Goal: Information Seeking & Learning: Find specific fact

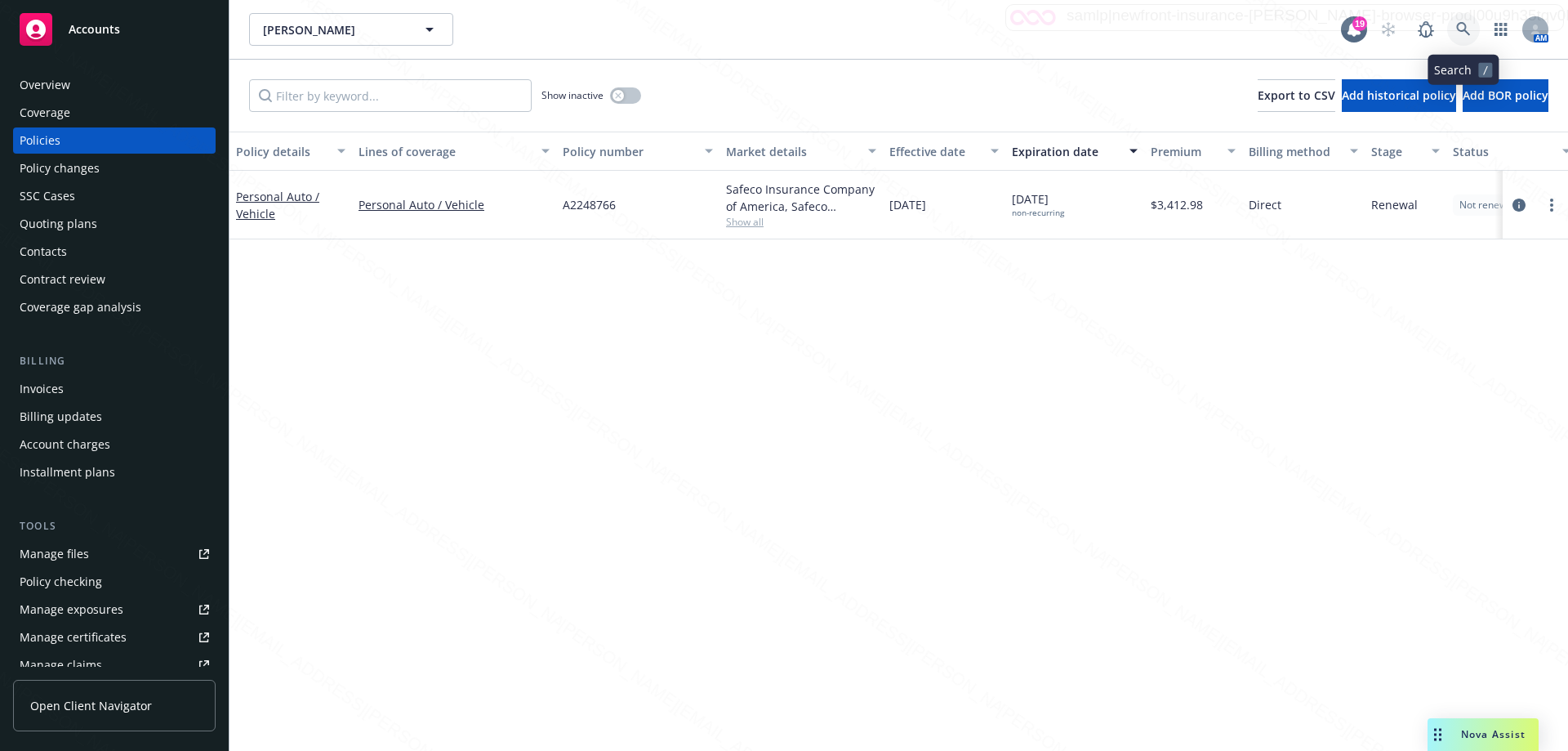
click at [1462, 31] on icon at bounding box center [1463, 30] width 15 height 15
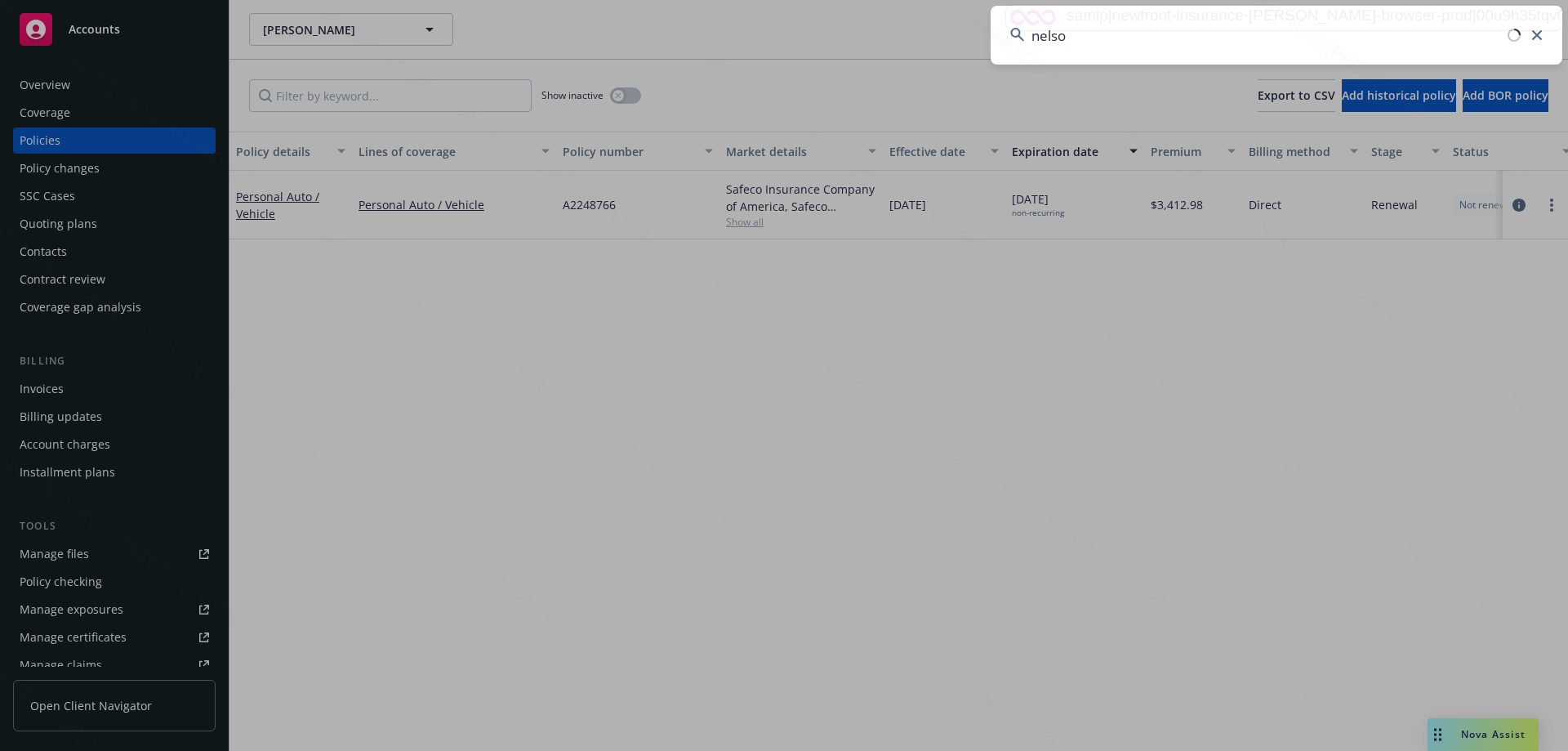
type input "[PERSON_NAME]"
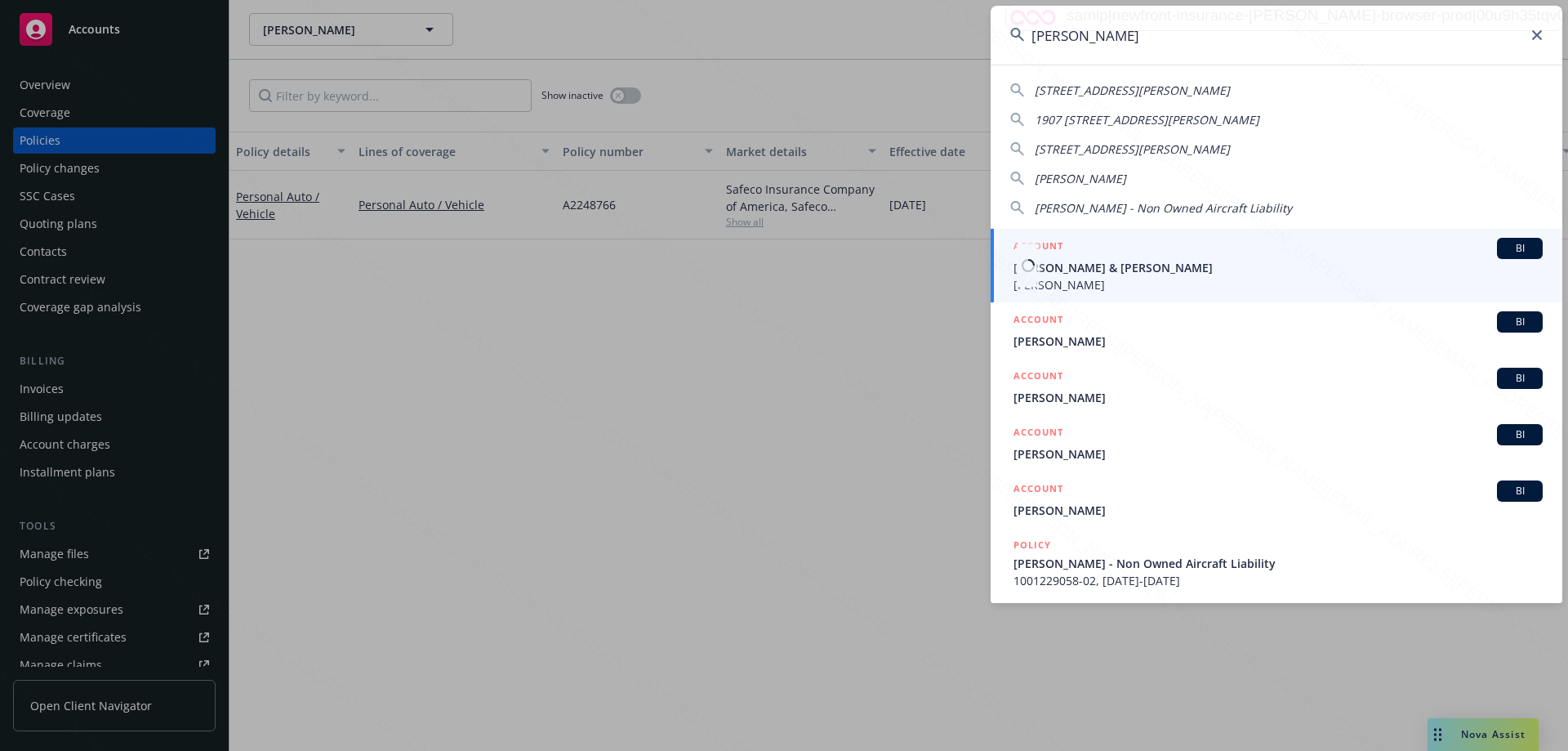
click at [1113, 261] on span "[PERSON_NAME] & [PERSON_NAME]" at bounding box center [1277, 268] width 529 height 17
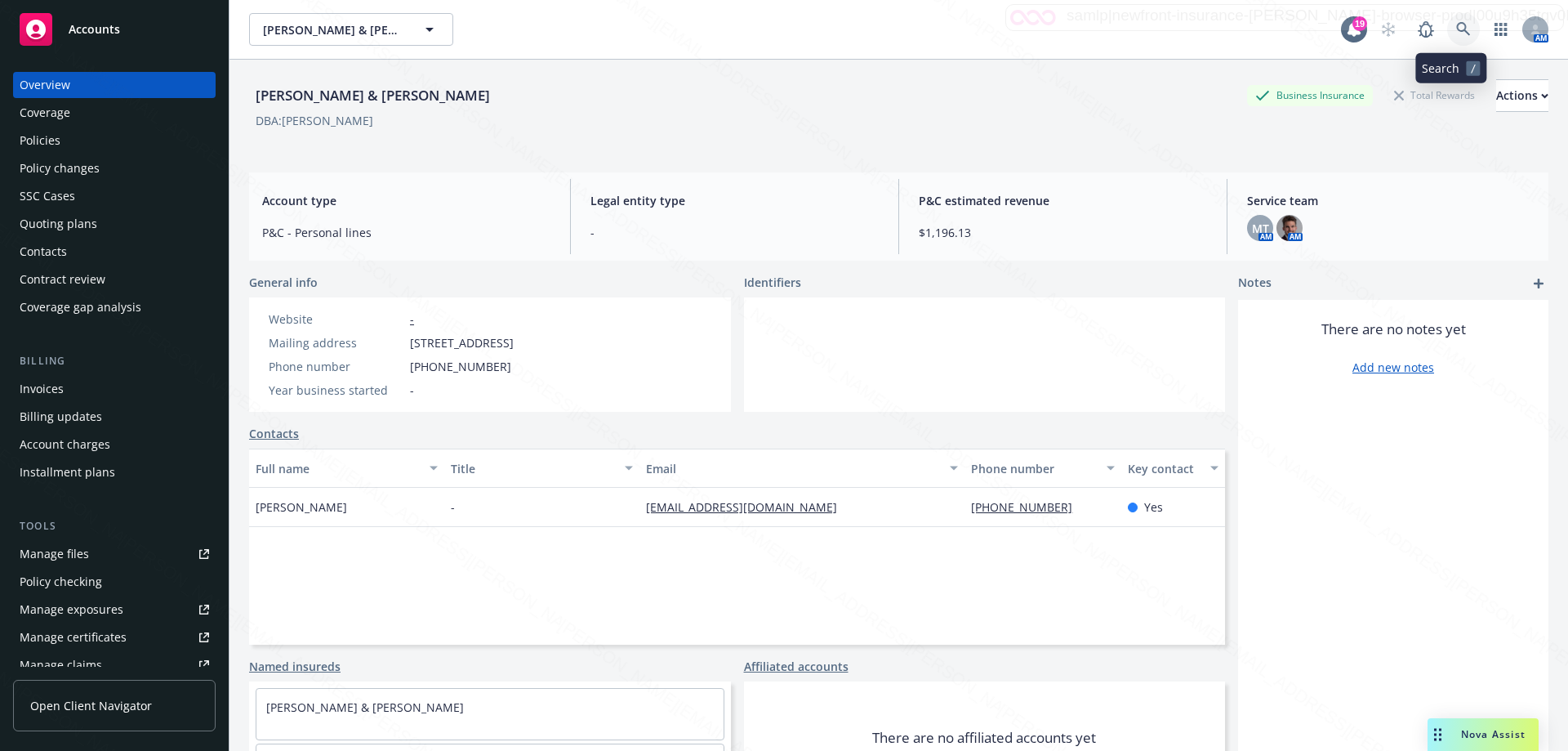
click at [1456, 30] on icon at bounding box center [1462, 29] width 14 height 14
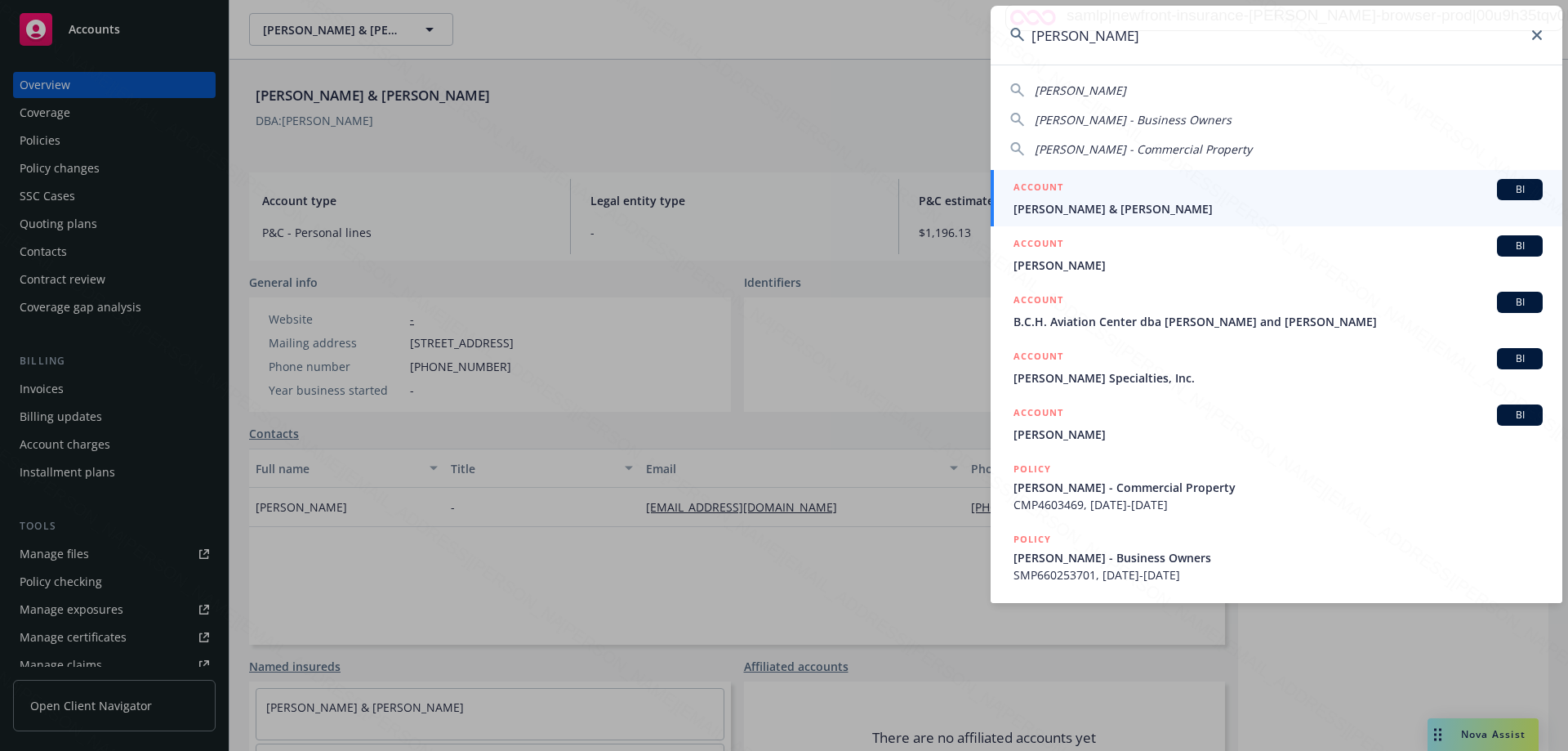
type input "[PERSON_NAME]"
click at [1085, 213] on span "[PERSON_NAME] & [PERSON_NAME]" at bounding box center [1277, 208] width 529 height 17
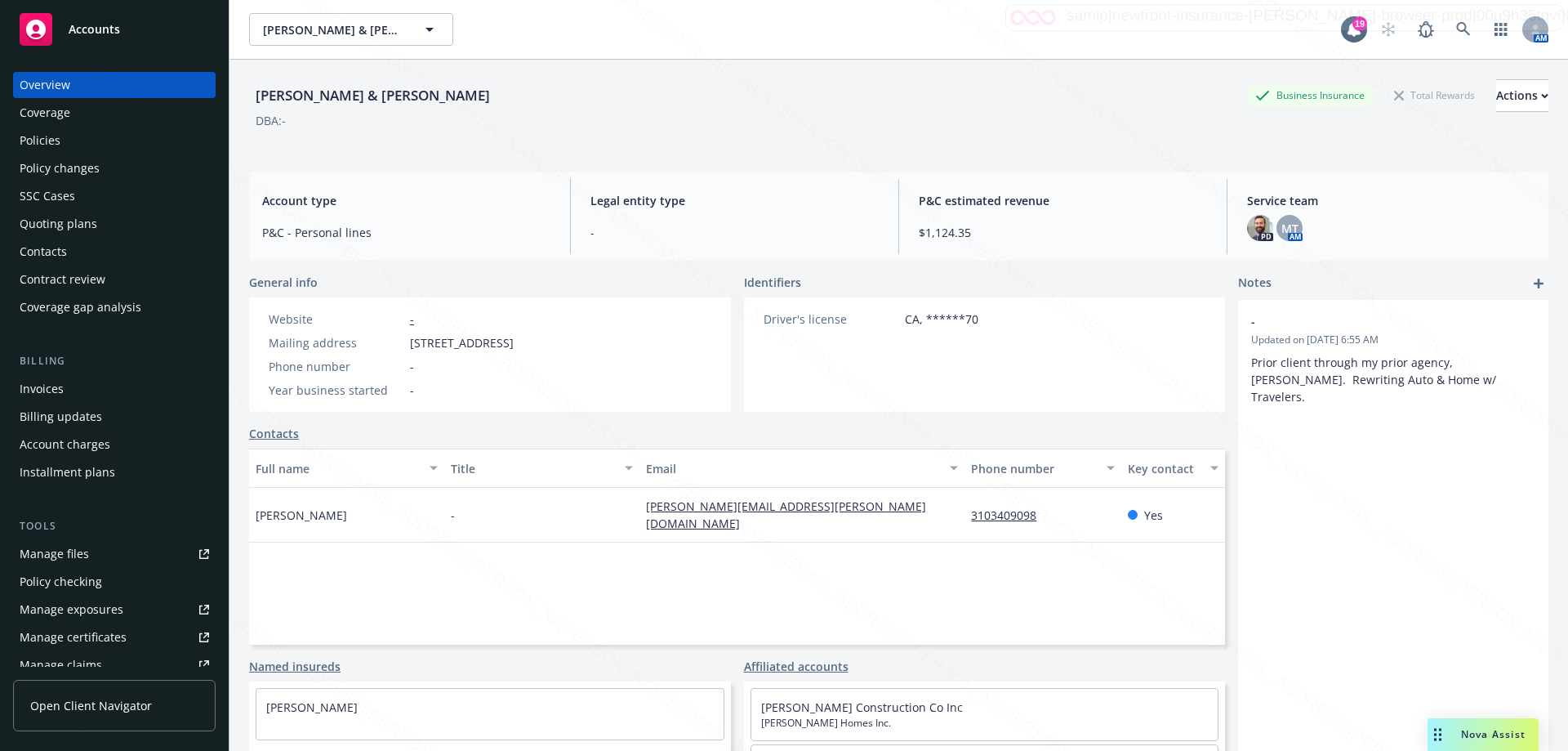
click at [52, 136] on div "Policies" at bounding box center [40, 140] width 40 height 26
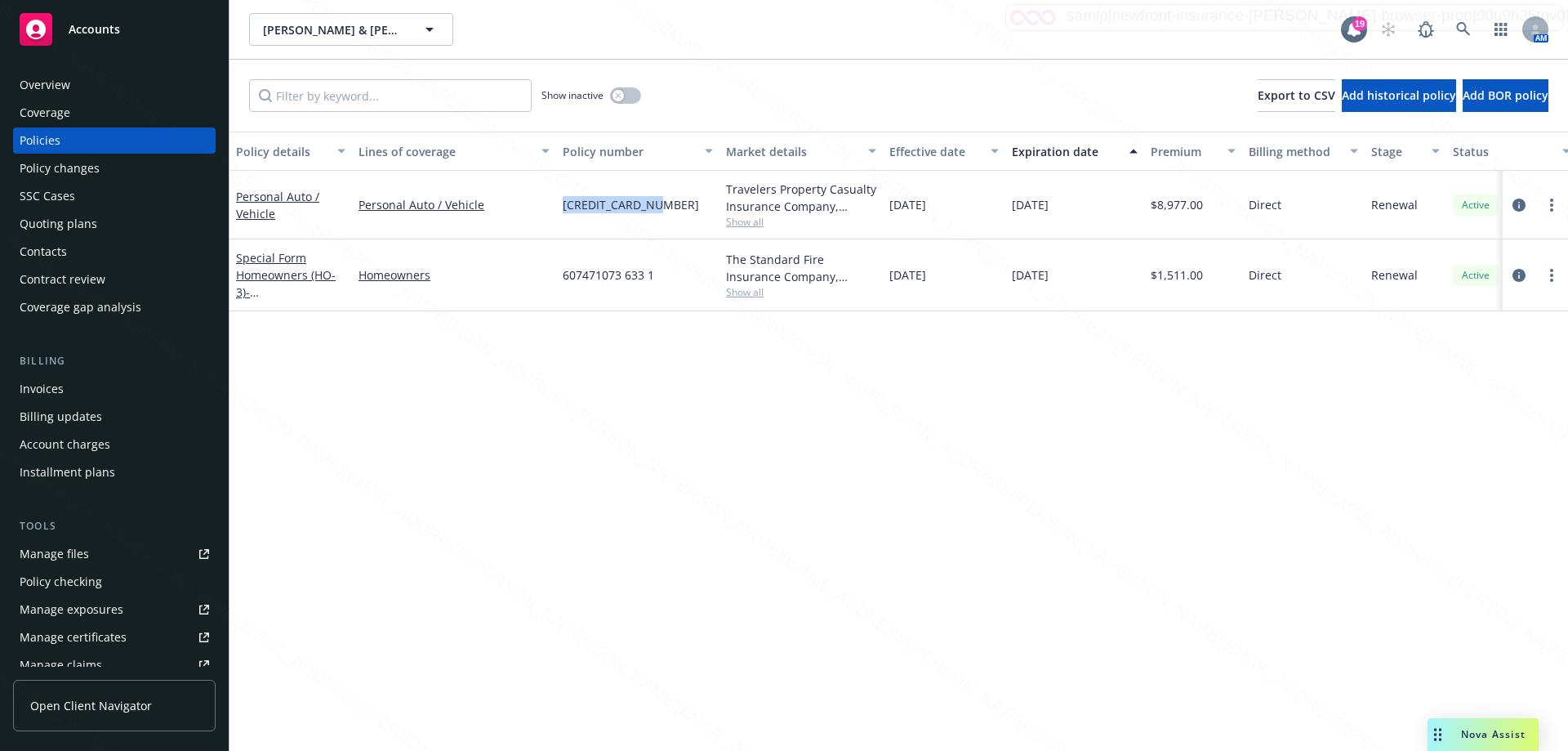
drag, startPoint x: 555, startPoint y: 204, endPoint x: 713, endPoint y: 205, distance: 158.0
click at [713, 205] on div "Personal Auto / Vehicle Personal Auto / Vehicle [CREDIT_CARD_NUMBER] Travelers …" at bounding box center [1017, 205] width 1576 height 69
click at [562, 221] on div "[CREDIT_CARD_NUMBER]" at bounding box center [638, 205] width 163 height 69
drag, startPoint x: 561, startPoint y: 203, endPoint x: 675, endPoint y: 216, distance: 114.7
click at [675, 216] on div "[CREDIT_CARD_NUMBER]" at bounding box center [638, 205] width 163 height 69
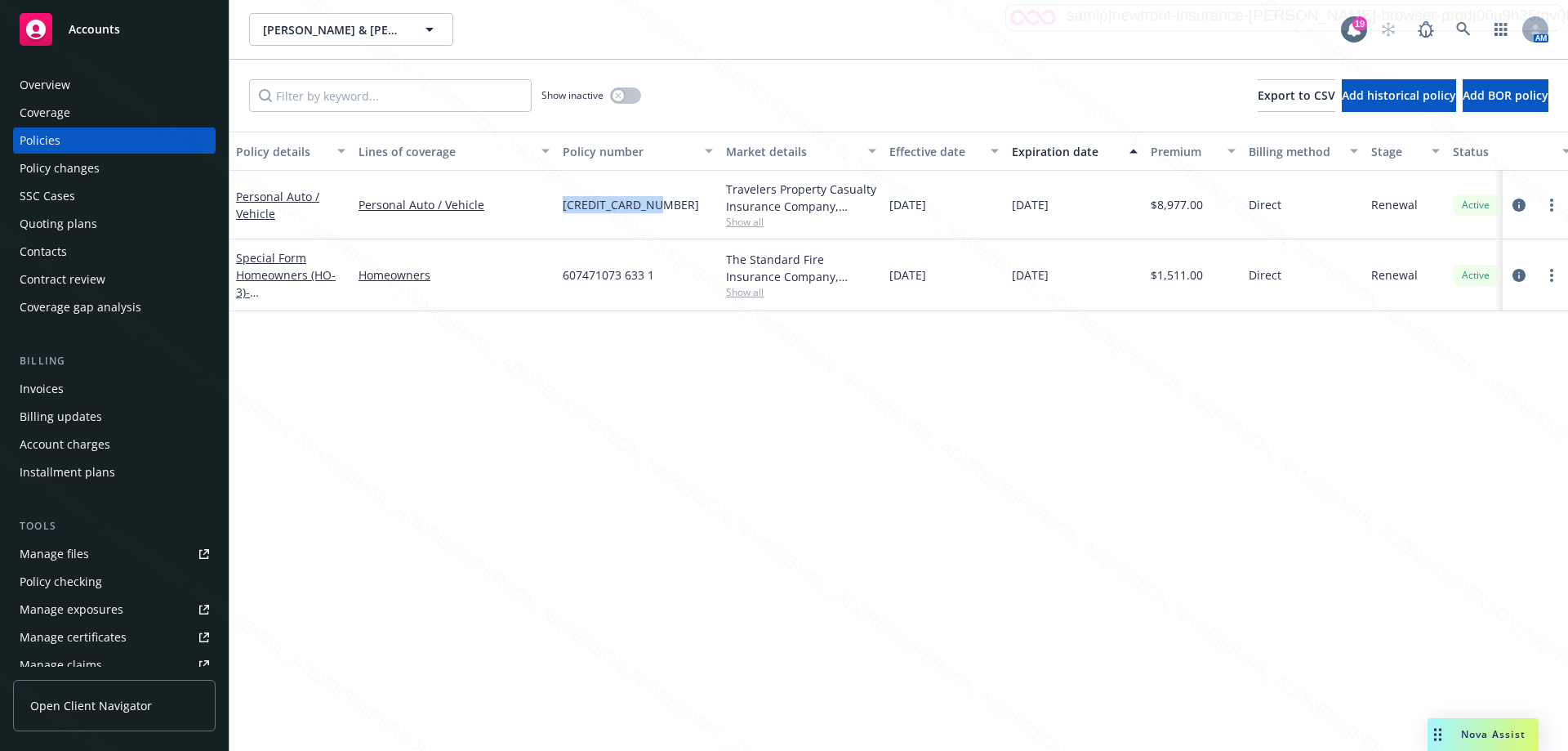
copy span "[CREDIT_CARD_NUMBER]"
click at [1464, 33] on icon at bounding box center [1463, 30] width 15 height 15
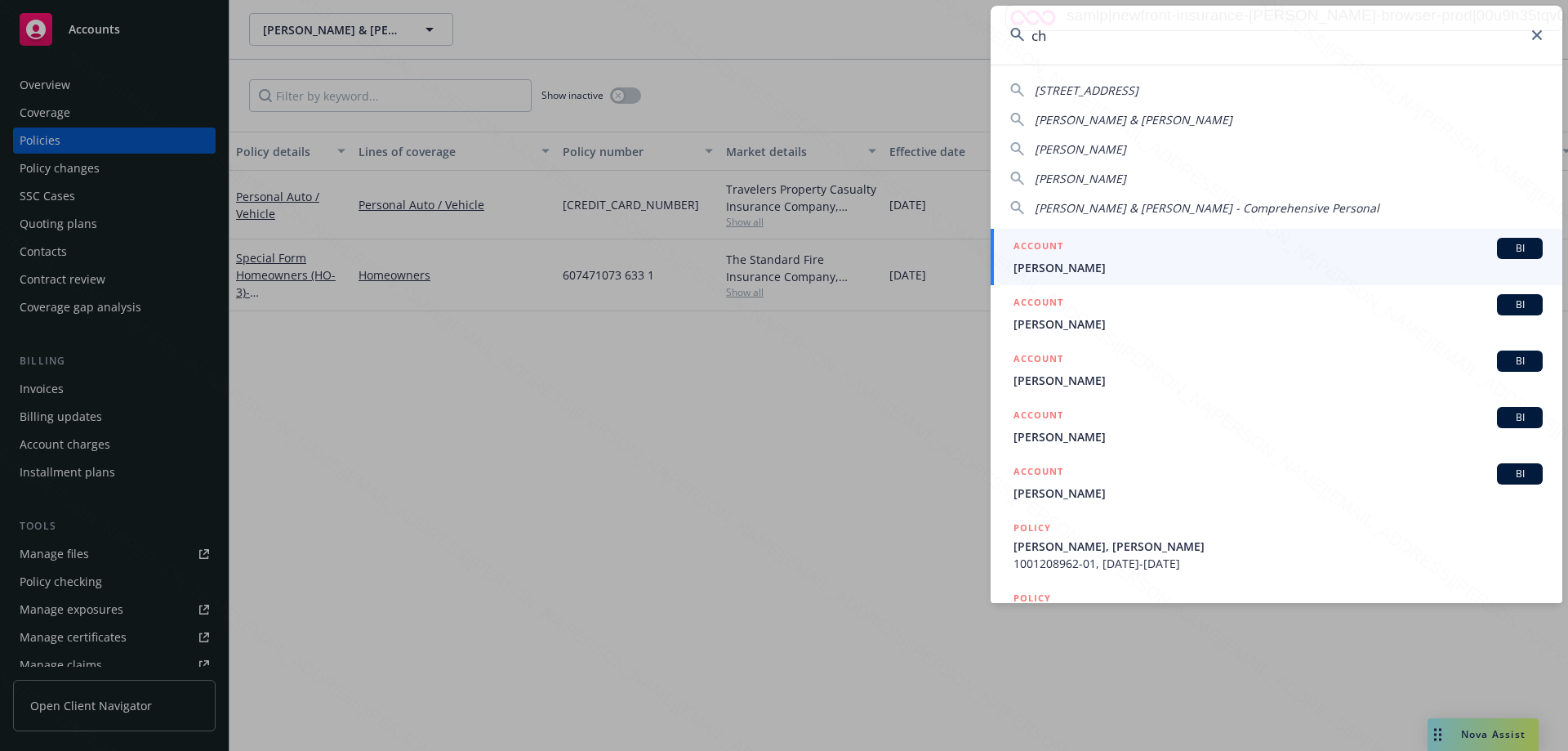
type input "c"
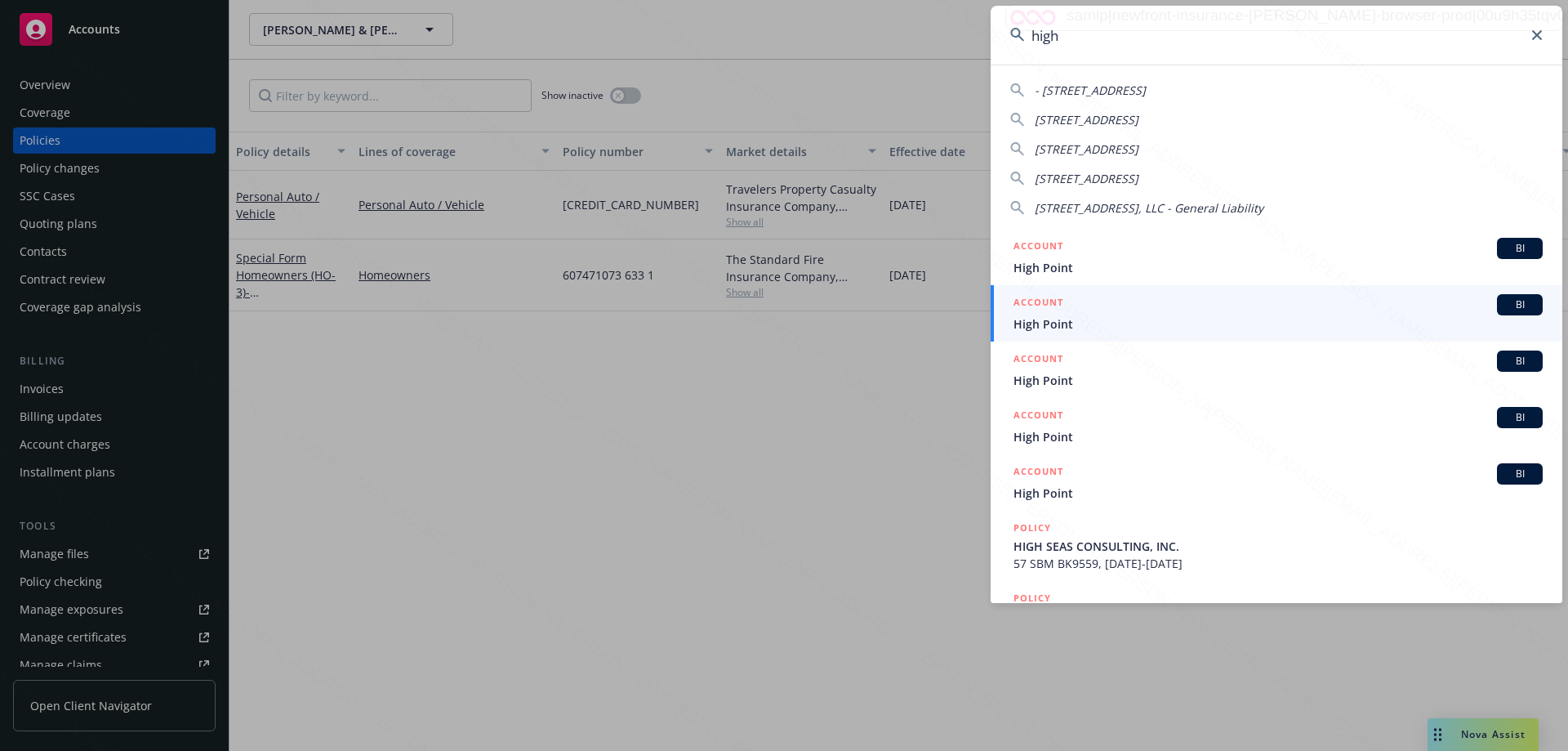
click at [1027, 38] on input "high" at bounding box center [1277, 35] width 571 height 59
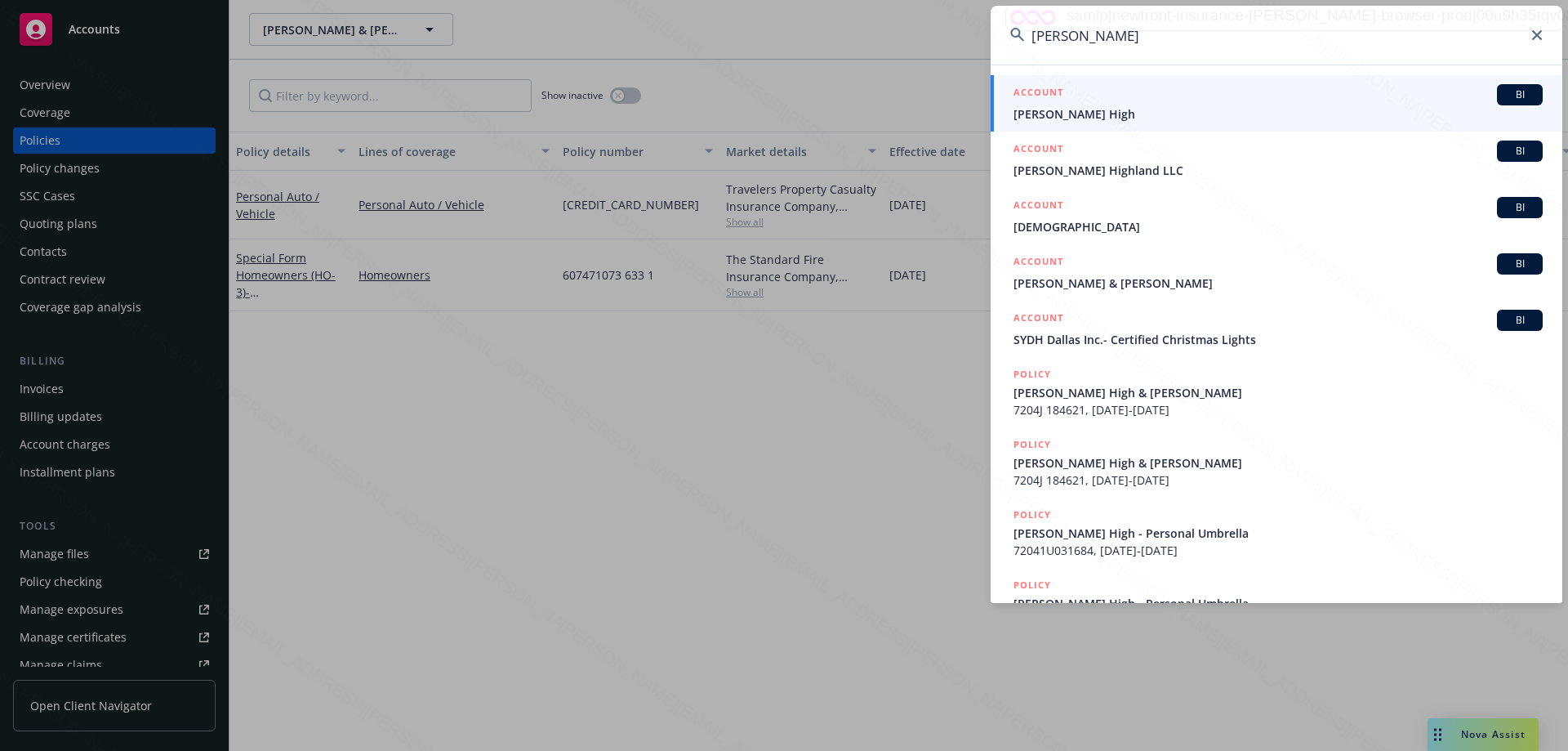
type input "[PERSON_NAME]"
click at [1071, 109] on span "[PERSON_NAME] High" at bounding box center [1277, 114] width 529 height 17
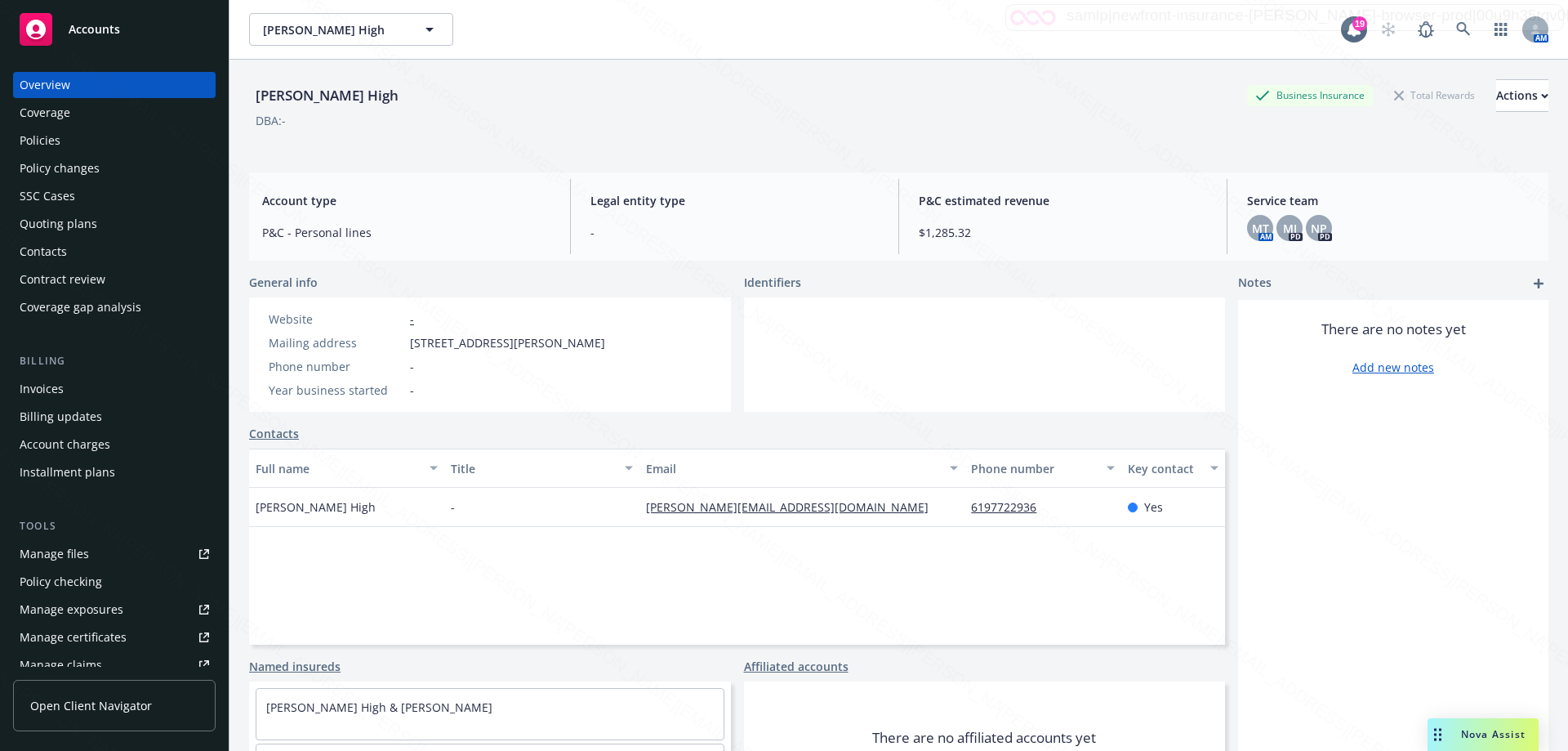
click at [48, 144] on div "Policies" at bounding box center [40, 140] width 40 height 26
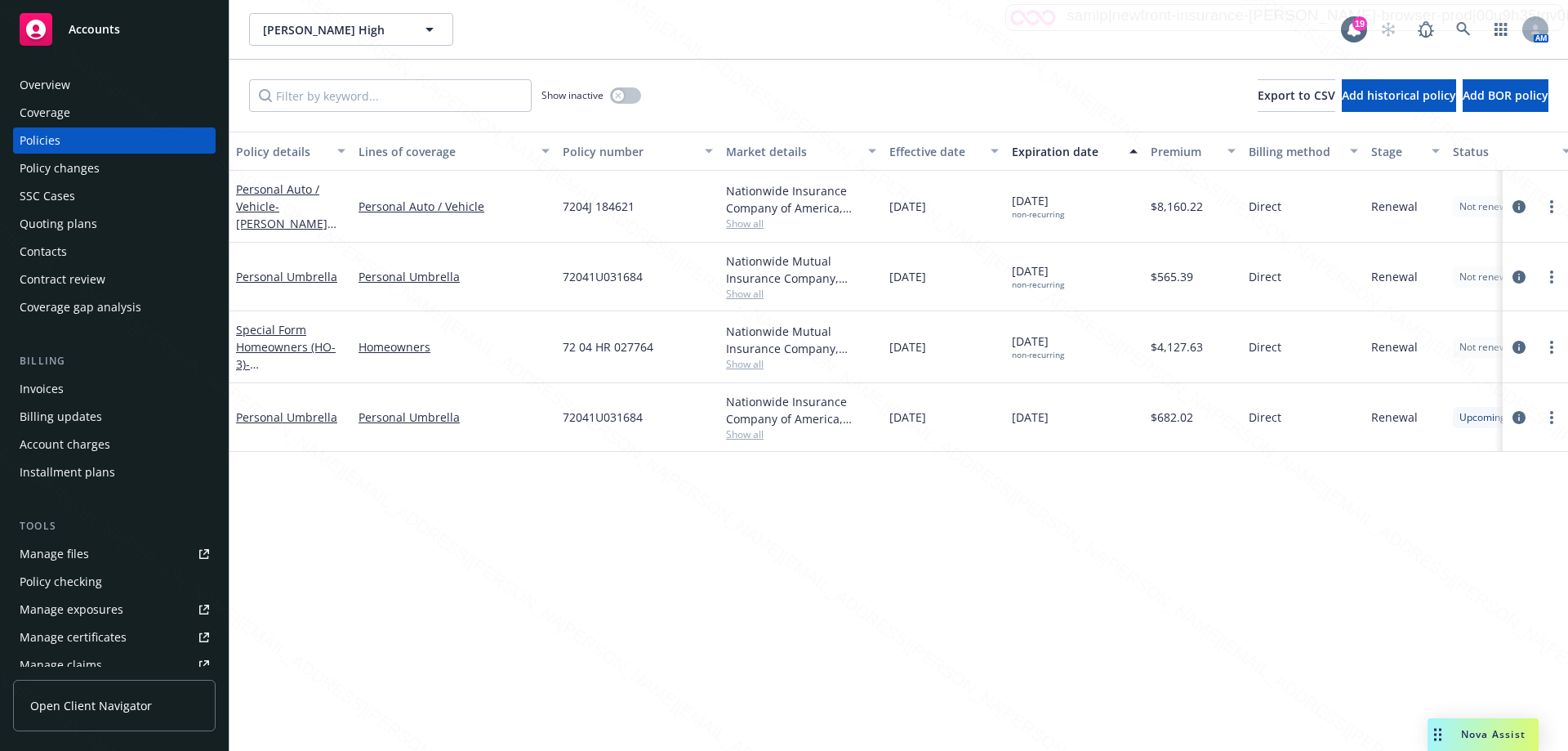
click at [1004, 658] on div "Policy details Lines of coverage Policy number Market details Effective date Ex…" at bounding box center [898, 441] width 1338 height 620
click at [68, 86] on div "Overview" at bounding box center [45, 85] width 50 height 26
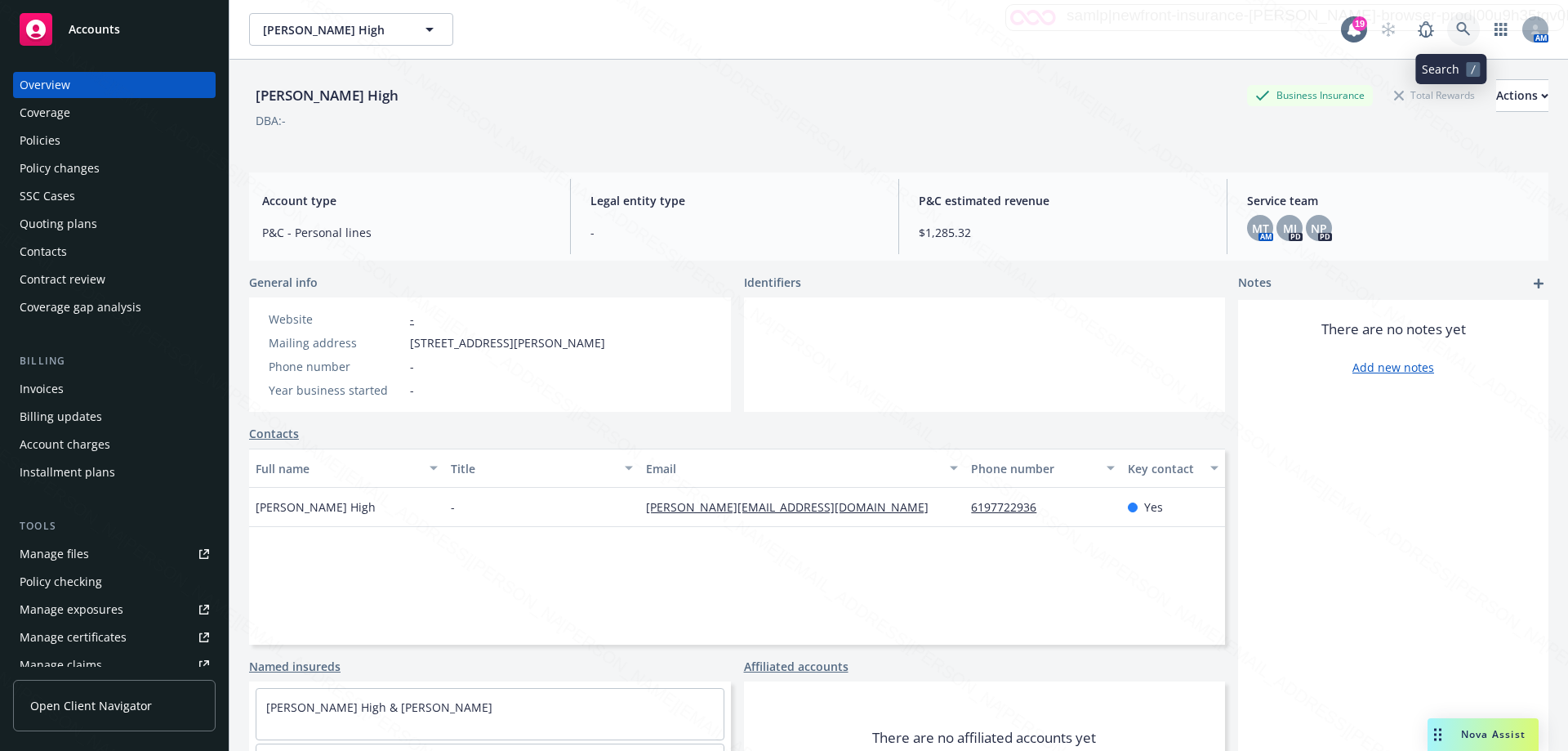
click at [1456, 29] on icon at bounding box center [1463, 30] width 15 height 15
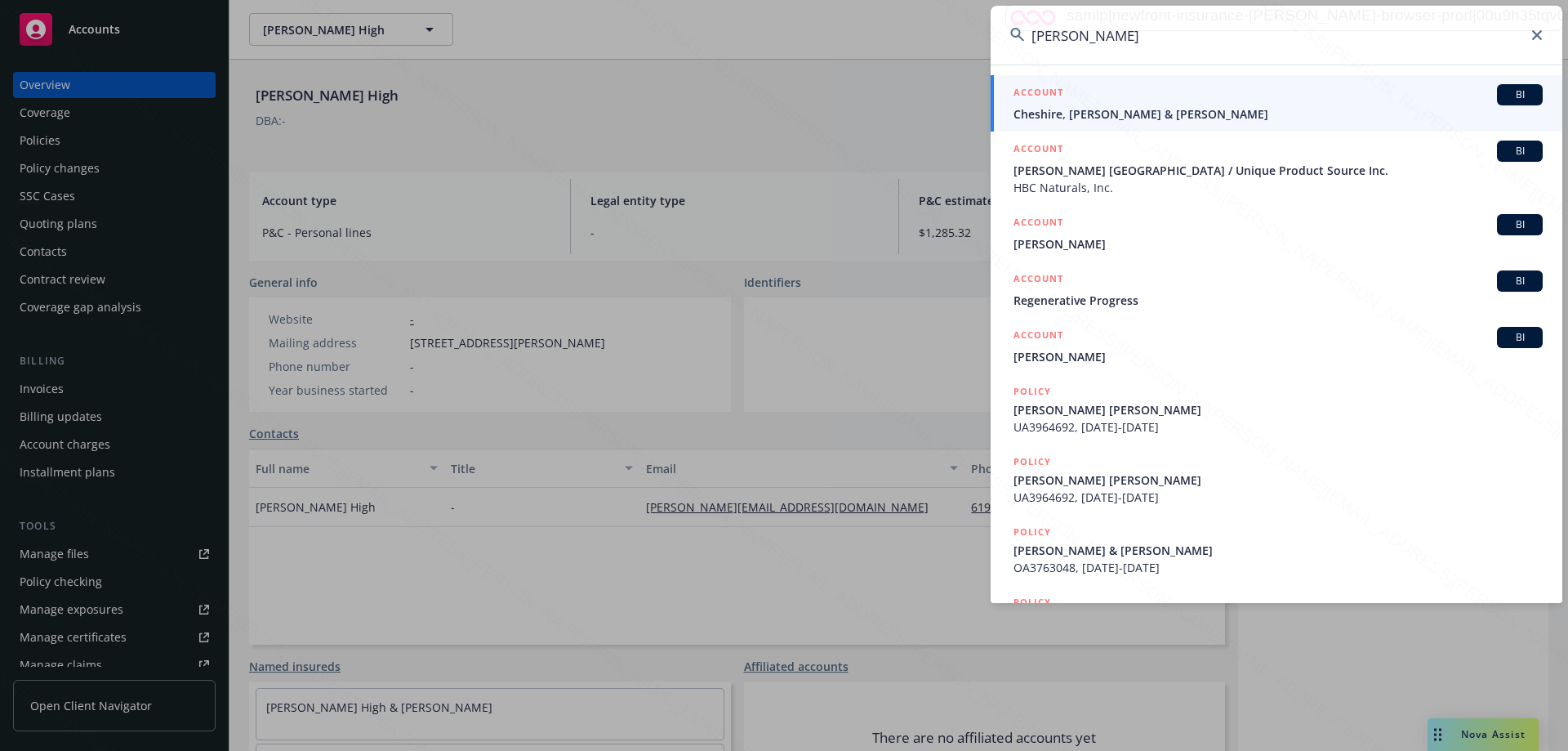
type input "[PERSON_NAME]"
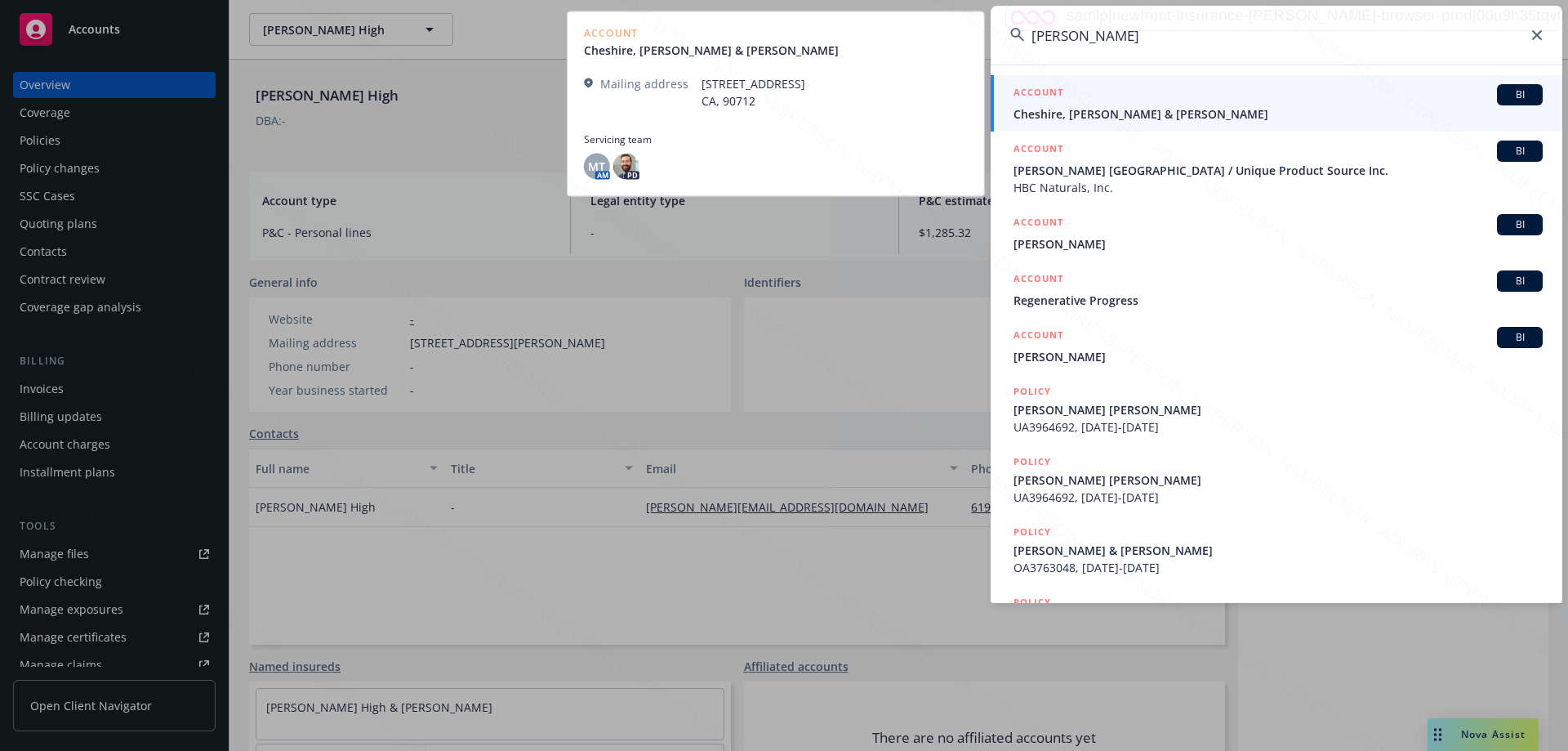
click at [1092, 111] on span "Cheshire, [PERSON_NAME] & [PERSON_NAME]" at bounding box center [1277, 114] width 529 height 17
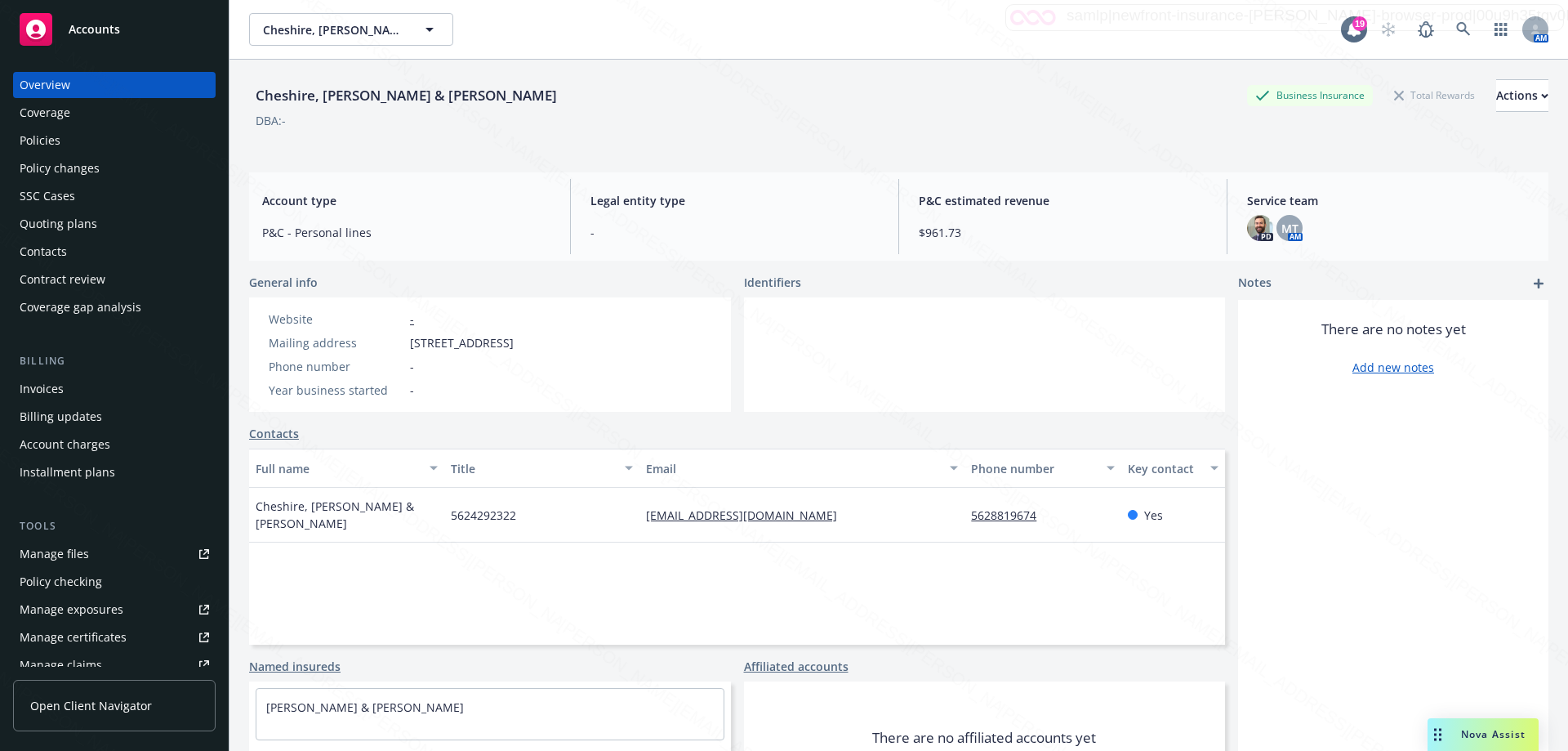
click at [709, 100] on div "[GEOGRAPHIC_DATA], [PERSON_NAME] & [PERSON_NAME] Business Insurance Total Rewar…" at bounding box center [899, 96] width 1300 height 33
click at [36, 140] on div "Policies" at bounding box center [40, 140] width 40 height 26
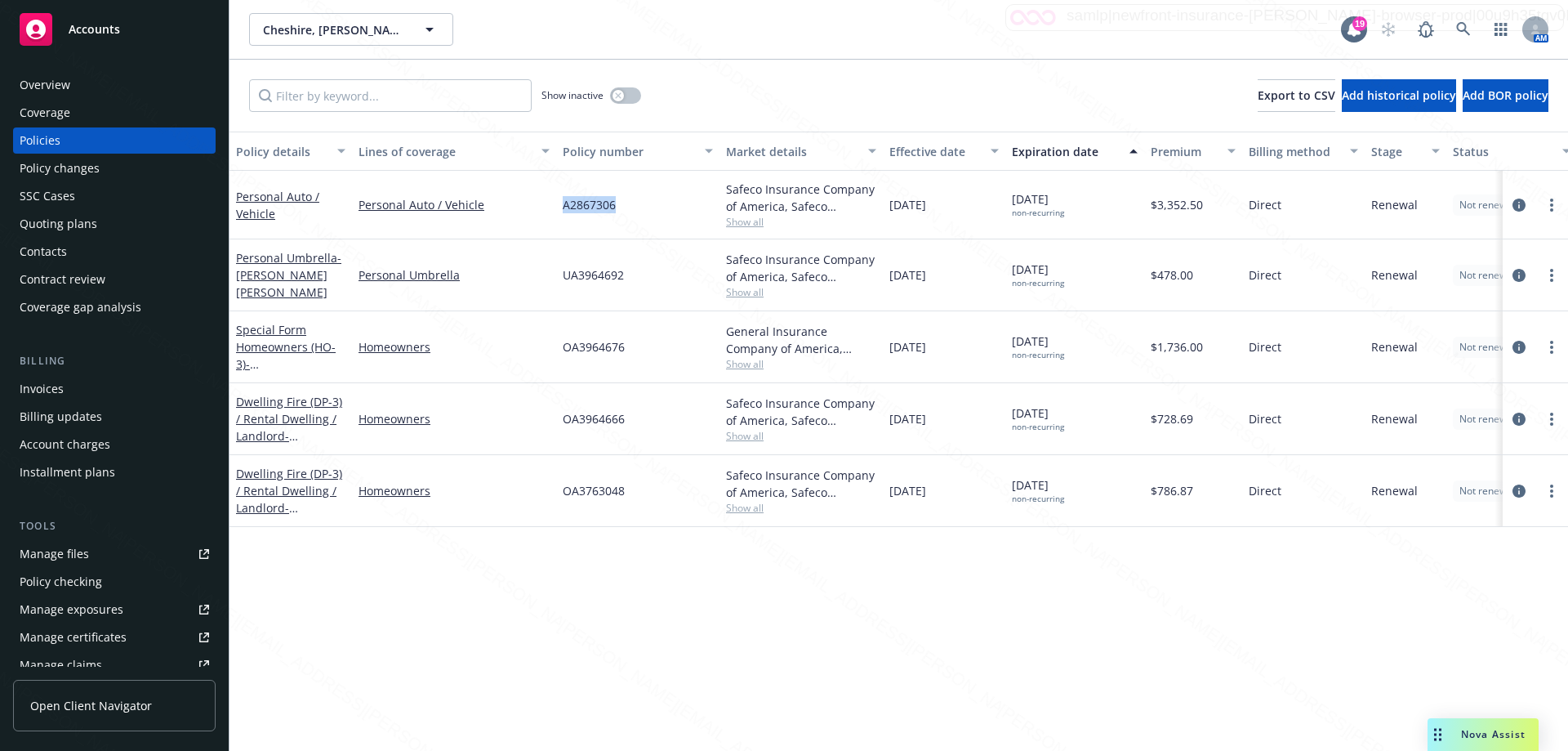
drag, startPoint x: 557, startPoint y: 202, endPoint x: 648, endPoint y: 204, distance: 91.0
click at [648, 204] on div "A2867306" at bounding box center [638, 205] width 163 height 69
copy span "A2867306"
